Goal: Information Seeking & Learning: Learn about a topic

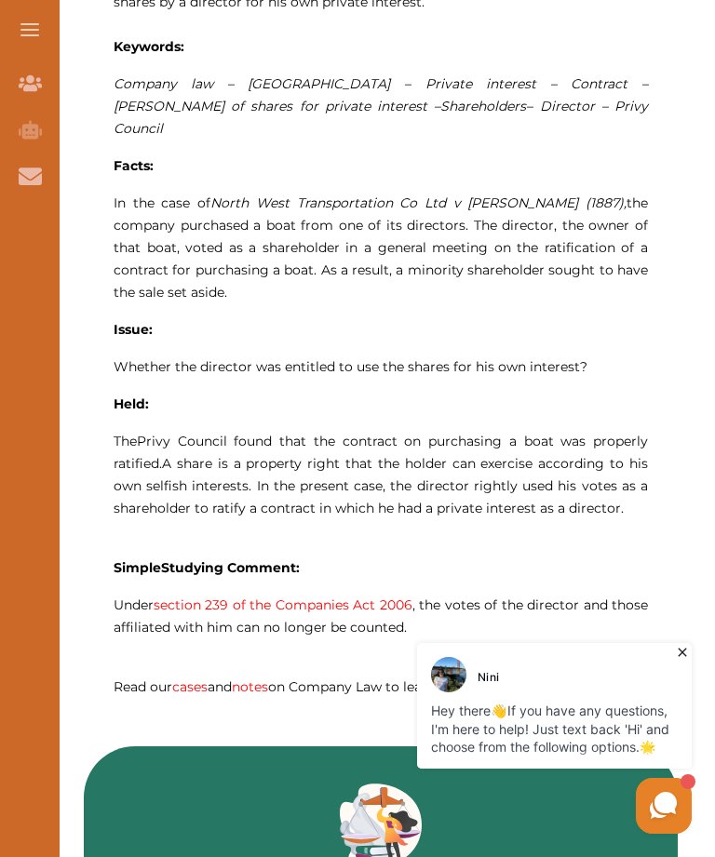
scroll to position [1082, 0]
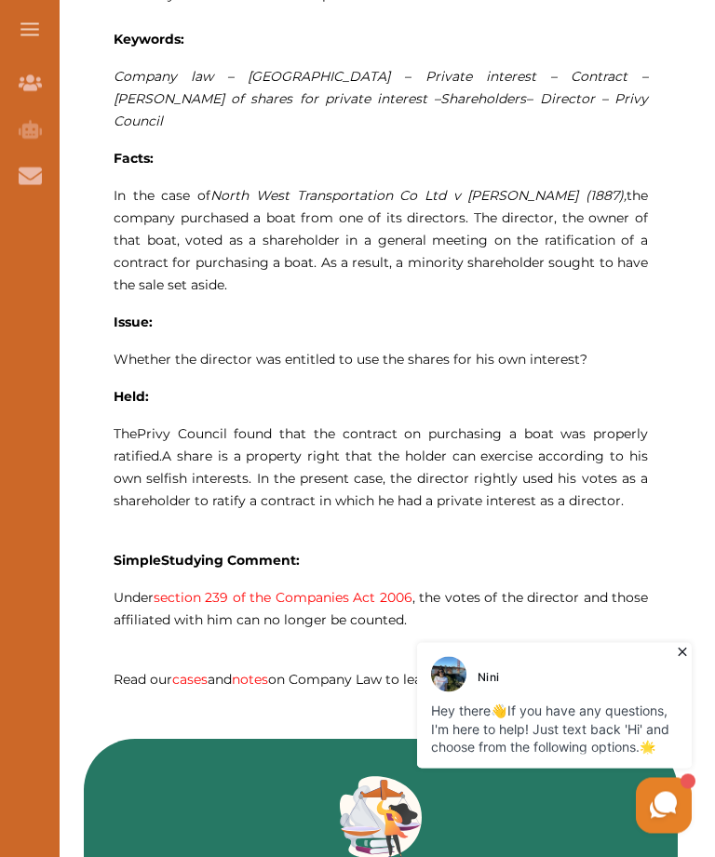
click at [704, 631] on div "Want to secure high grades in Company Law ? We’ve created a FREE checklist for …" at bounding box center [381, 811] width 668 height 3343
click at [679, 647] on icon at bounding box center [682, 651] width 19 height 19
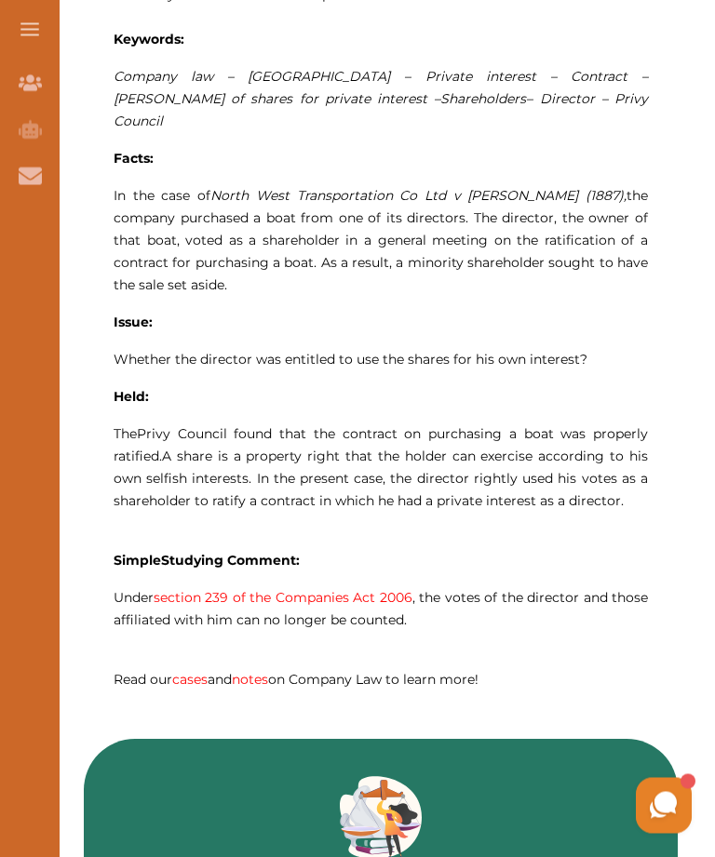
scroll to position [1083, 0]
click at [33, 29] on span at bounding box center [29, 30] width 19 height 2
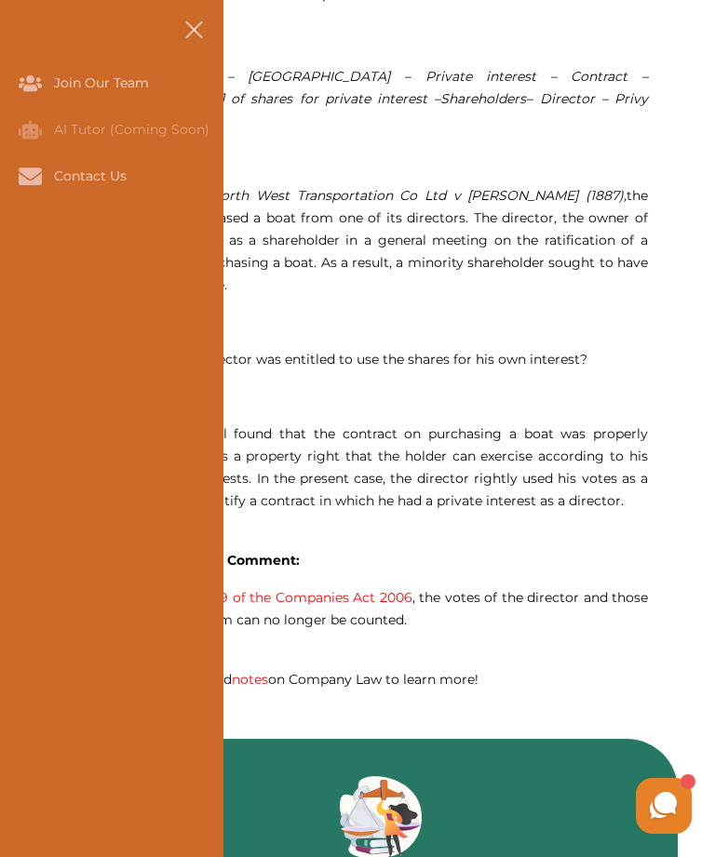
click at [198, 30] on button at bounding box center [194, 30] width 60 height 60
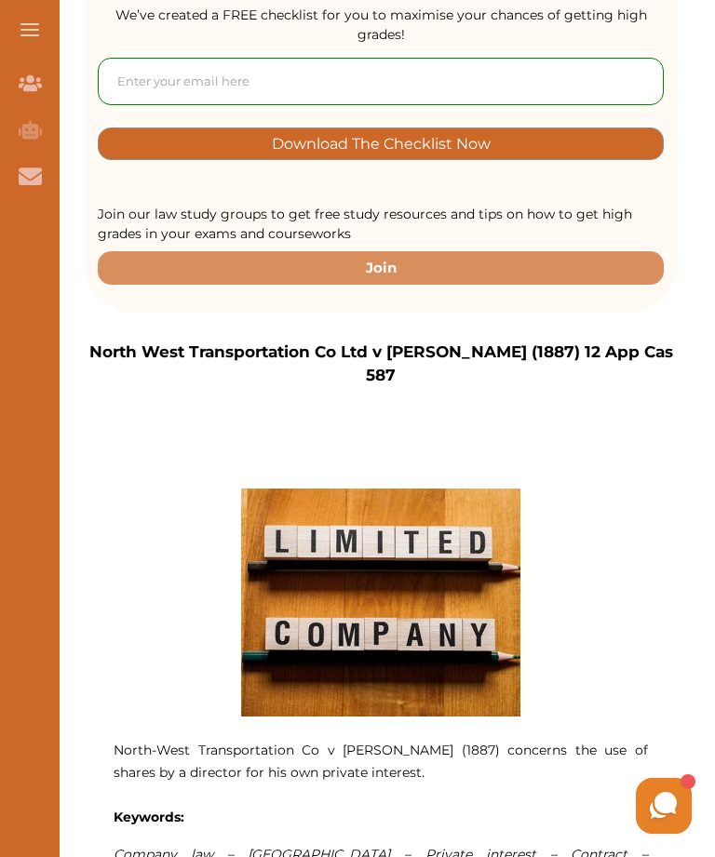
scroll to position [302, 0]
